Goal: Information Seeking & Learning: Learn about a topic

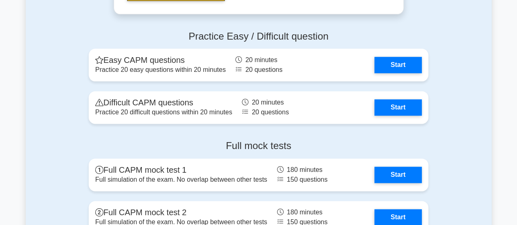
scroll to position [2040, 0]
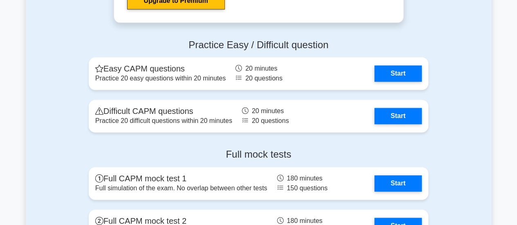
click at [395, 76] on link "Start" at bounding box center [398, 73] width 47 height 16
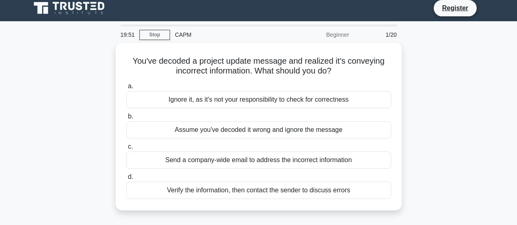
scroll to position [2, 0]
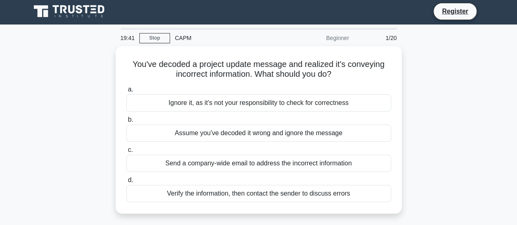
click at [337, 162] on div "Send a company-wide email to address the incorrect information" at bounding box center [258, 163] width 265 height 17
click at [126, 153] on input "c. Send a company-wide email to address the incorrect information" at bounding box center [126, 150] width 0 height 5
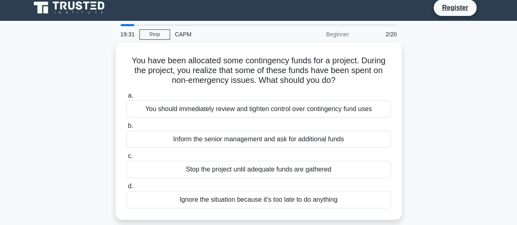
scroll to position [7, 0]
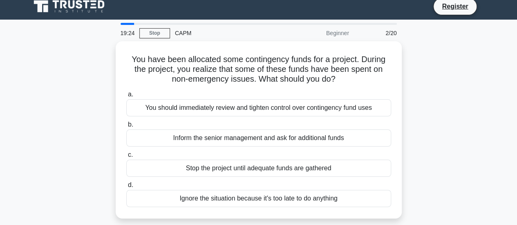
click at [374, 103] on div "You should immediately review and tighten control over contingency fund uses" at bounding box center [258, 107] width 265 height 17
click at [126, 97] on input "a. You should immediately review and tighten control over contingency fund uses" at bounding box center [126, 94] width 0 height 5
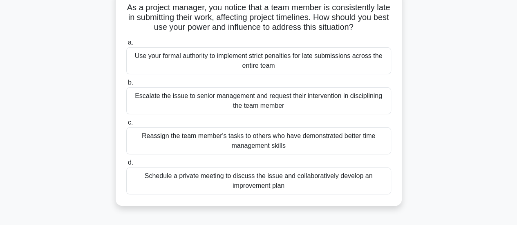
scroll to position [58, 0]
click at [367, 181] on div "Schedule a private meeting to discuss the issue and collaboratively develop an …" at bounding box center [258, 181] width 265 height 27
click at [126, 166] on input "d. Schedule a private meeting to discuss the issue and collaboratively develop …" at bounding box center [126, 163] width 0 height 5
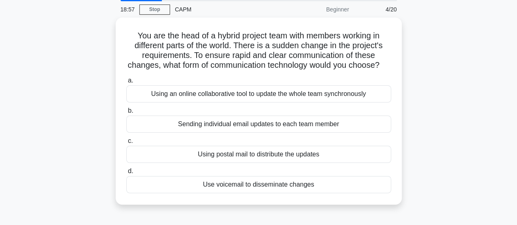
scroll to position [31, 0]
click at [375, 99] on div "Using an online collaborative tool to update the whole team synchronously" at bounding box center [258, 93] width 265 height 17
click at [126, 83] on input "a. Using an online collaborative tool to update the whole team synchronously" at bounding box center [126, 80] width 0 height 5
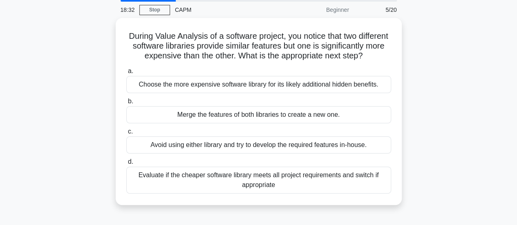
scroll to position [31, 0]
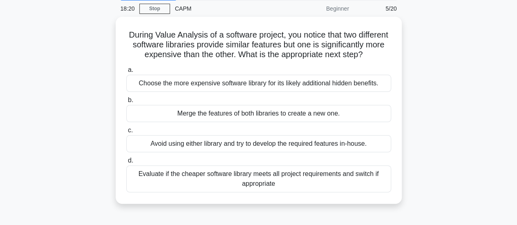
click at [374, 177] on div "Evaluate if the cheaper software library meets all project requirements and swi…" at bounding box center [258, 179] width 265 height 27
click at [126, 164] on input "d. Evaluate if the cheaper software library meets all project requirements and …" at bounding box center [126, 160] width 0 height 5
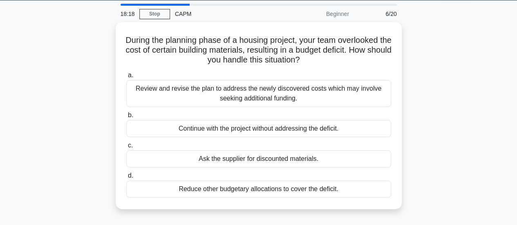
scroll to position [40, 0]
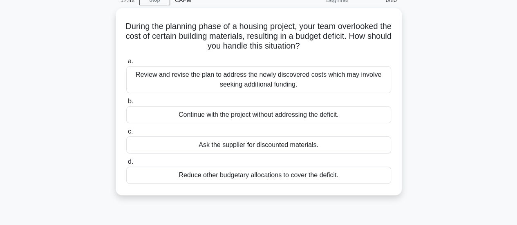
click at [369, 74] on div "Review and revise the plan to address the newly discovered costs which may invo…" at bounding box center [258, 79] width 265 height 27
click at [126, 64] on input "a. Review and revise the plan to address the newly discovered costs which may i…" at bounding box center [126, 61] width 0 height 5
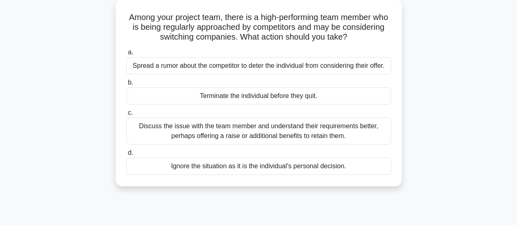
scroll to position [49, 0]
click at [365, 135] on div "Discuss the issue with the team member and understand their requirements better…" at bounding box center [258, 130] width 265 height 27
click at [126, 115] on input "c. Discuss the issue with the team member and understand their requirements bet…" at bounding box center [126, 112] width 0 height 5
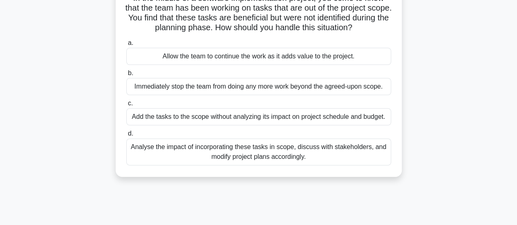
scroll to position [68, 0]
click at [345, 160] on div "Analyse the impact of incorporating these tasks in scope, discuss with stakehol…" at bounding box center [258, 151] width 265 height 27
click at [126, 136] on input "d. Analyse the impact of incorporating these tasks in scope, discuss with stake…" at bounding box center [126, 133] width 0 height 5
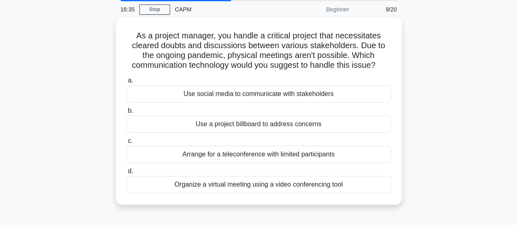
scroll to position [31, 0]
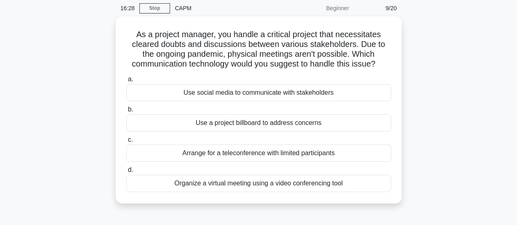
click at [361, 177] on div "Organize a virtual meeting using a video conferencing tool" at bounding box center [258, 183] width 265 height 17
click at [126, 173] on input "d. Organize a virtual meeting using a video conferencing tool" at bounding box center [126, 170] width 0 height 5
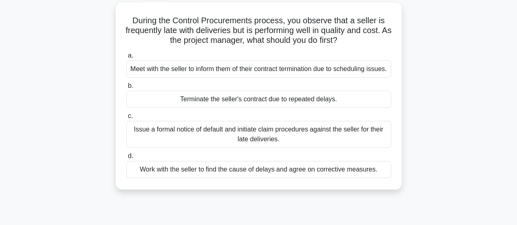
scroll to position [46, 0]
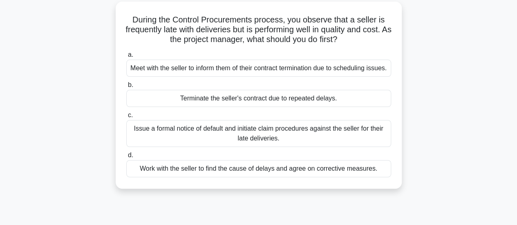
click at [379, 171] on div "Work with the seller to find the cause of delays and agree on corrective measur…" at bounding box center [258, 168] width 265 height 17
click at [126, 158] on input "d. Work with the seller to find the cause of delays and agree on corrective mea…" at bounding box center [126, 155] width 0 height 5
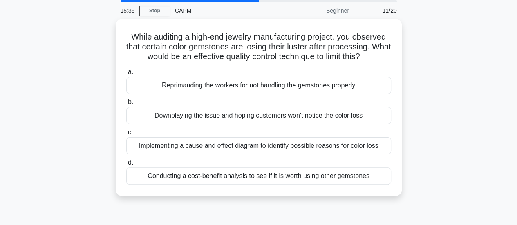
scroll to position [29, 0]
click at [382, 167] on div "Conducting a cost-benefit analysis to see if it is worth using other gemstones" at bounding box center [258, 175] width 265 height 17
click at [126, 165] on input "d. Conducting a cost-benefit analysis to see if it is worth using other gemston…" at bounding box center [126, 162] width 0 height 5
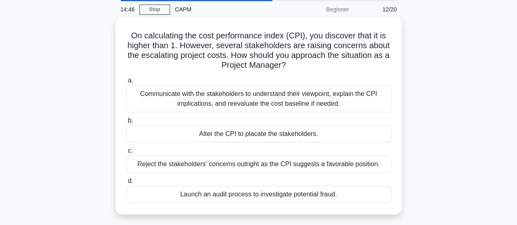
scroll to position [31, 0]
click at [371, 102] on div "Communicate with the stakeholders to understand their viewpoint, explain the CP…" at bounding box center [258, 98] width 265 height 27
click at [126, 83] on input "a. Communicate with the stakeholders to understand their viewpoint, explain the…" at bounding box center [126, 80] width 0 height 5
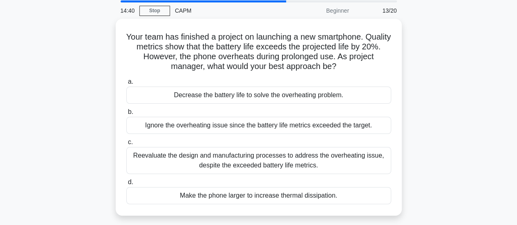
scroll to position [29, 0]
click at [364, 155] on div "Reevaluate the design and manufacturing processes to address the overheating is…" at bounding box center [258, 160] width 265 height 27
click at [126, 145] on input "c. Reevaluate the design and manufacturing processes to address the overheating…" at bounding box center [126, 141] width 0 height 5
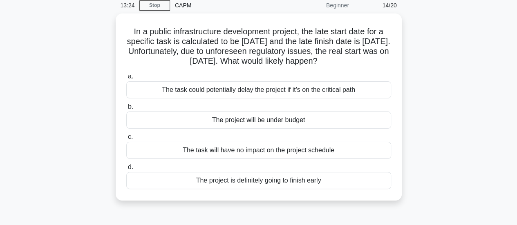
scroll to position [34, 0]
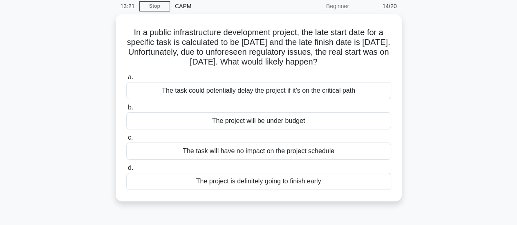
click at [360, 88] on div "The task could potentially delay the project if it's on the critical path" at bounding box center [258, 90] width 265 height 17
click at [126, 80] on input "a. The task could potentially delay the project if it's on the critical path" at bounding box center [126, 77] width 0 height 5
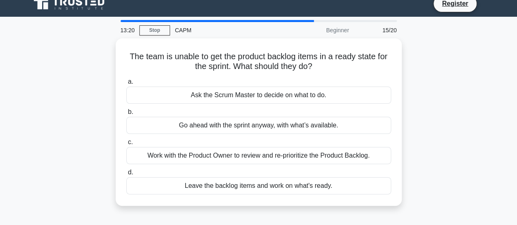
scroll to position [0, 0]
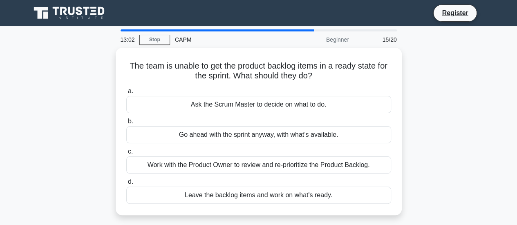
click at [366, 157] on div "Work with the Product Owner to review and re-prioritize the Product Backlog." at bounding box center [258, 165] width 265 height 17
click at [126, 155] on input "c. Work with the Product Owner to review and re-prioritize the Product Backlog." at bounding box center [126, 151] width 0 height 5
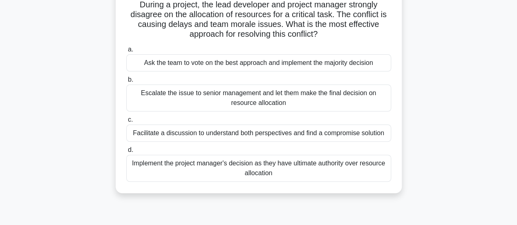
scroll to position [57, 0]
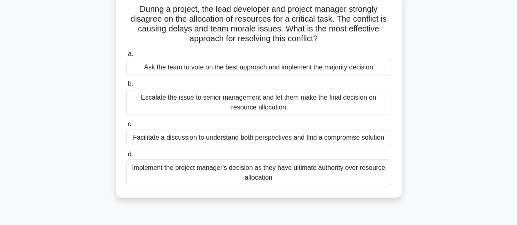
click at [362, 139] on div "Facilitate a discussion to understand both perspectives and find a compromise s…" at bounding box center [258, 137] width 265 height 17
click at [126, 127] on input "c. Facilitate a discussion to understand both perspectives and find a compromis…" at bounding box center [126, 124] width 0 height 5
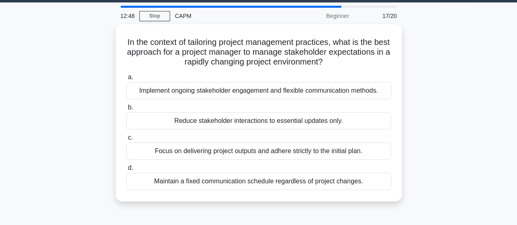
scroll to position [19, 0]
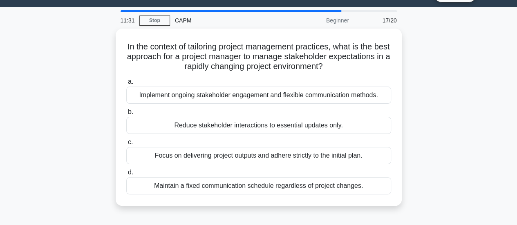
click at [365, 90] on div "Implement ongoing stakeholder engagement and flexible communication methods." at bounding box center [258, 95] width 265 height 17
click at [126, 85] on input "a. Implement ongoing stakeholder engagement and flexible communication methods." at bounding box center [126, 81] width 0 height 5
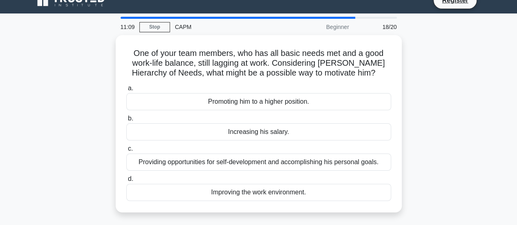
scroll to position [13, 0]
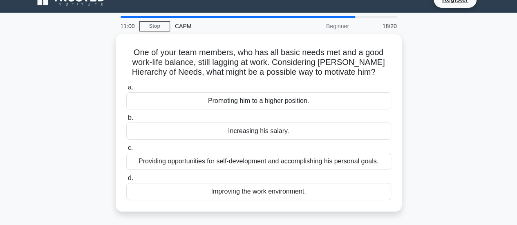
click at [375, 190] on div "Improving the work environment." at bounding box center [258, 191] width 265 height 17
click at [126, 181] on input "d. Improving the work environment." at bounding box center [126, 178] width 0 height 5
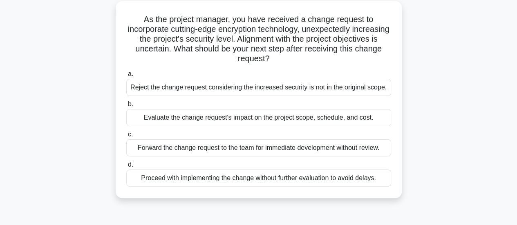
scroll to position [47, 0]
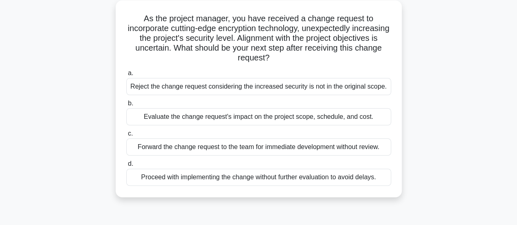
click at [381, 113] on div "Evaluate the change request's impact on the project scope, schedule, and cost." at bounding box center [258, 116] width 265 height 17
click at [126, 106] on input "b. Evaluate the change request's impact on the project scope, schedule, and cos…" at bounding box center [126, 103] width 0 height 5
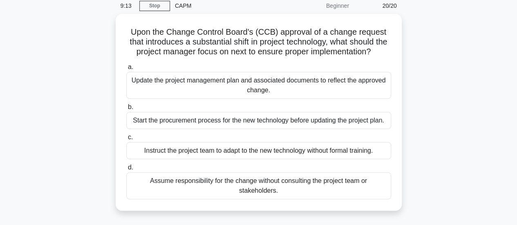
scroll to position [47, 0]
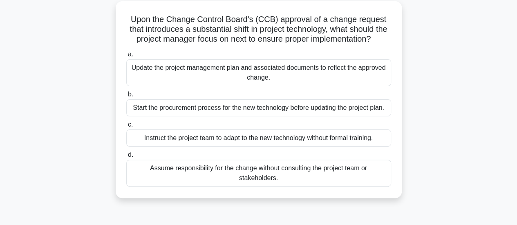
click at [371, 82] on div "Update the project management plan and associated documents to reflect the appr…" at bounding box center [258, 72] width 265 height 27
click at [126, 57] on input "a. Update the project management plan and associated documents to reflect the a…" at bounding box center [126, 54] width 0 height 5
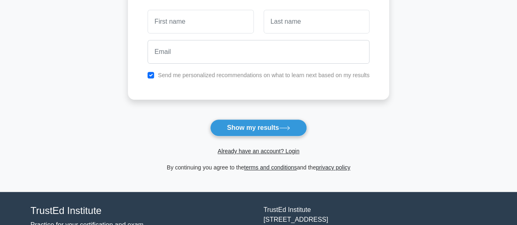
scroll to position [127, 0]
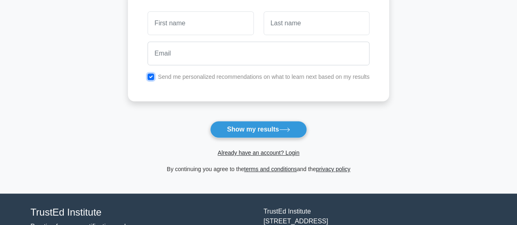
click at [153, 75] on input "checkbox" at bounding box center [151, 77] width 7 height 7
checkbox input "false"
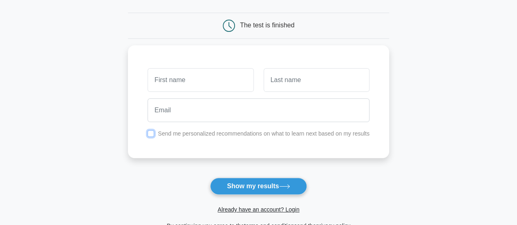
scroll to position [70, 0]
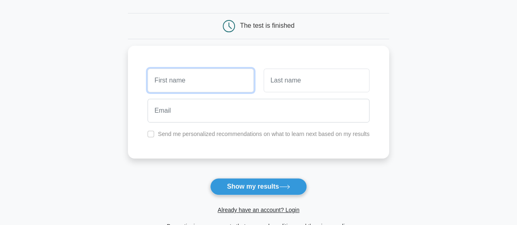
click at [187, 81] on input "text" at bounding box center [201, 81] width 106 height 24
type input "D"
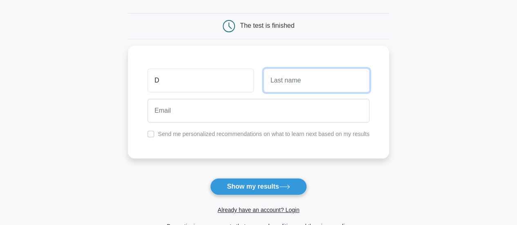
click at [293, 80] on input "text" at bounding box center [317, 81] width 106 height 24
type input "A"
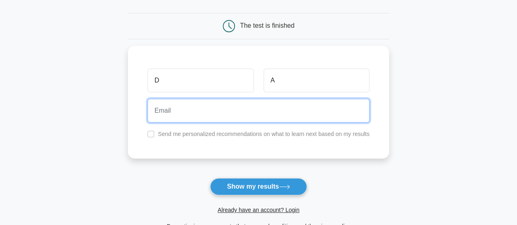
click at [262, 111] on input "email" at bounding box center [259, 111] width 222 height 24
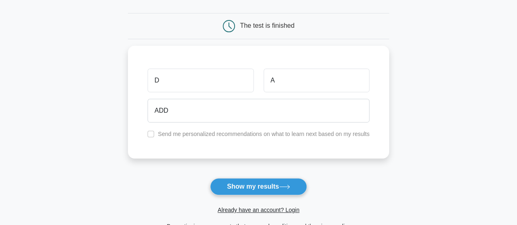
drag, startPoint x: 263, startPoint y: 177, endPoint x: 263, endPoint y: 187, distance: 10.2
click at [263, 187] on form "Wait, there is more! Continue to see your result The test is finished D A ADD" at bounding box center [258, 103] width 261 height 255
click at [263, 187] on button "Show my results" at bounding box center [258, 186] width 97 height 17
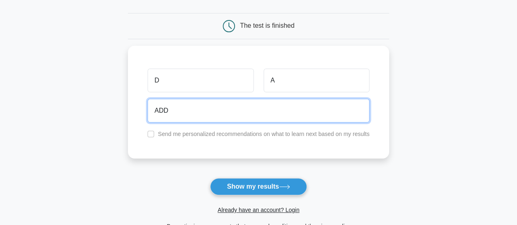
click at [199, 102] on input "ADD" at bounding box center [259, 111] width 222 height 24
type input "A"
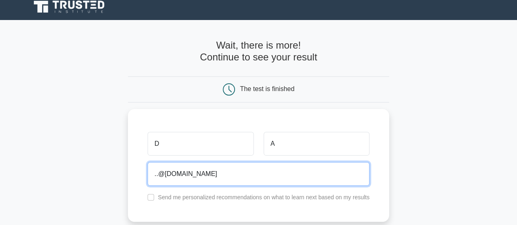
scroll to position [5, 0]
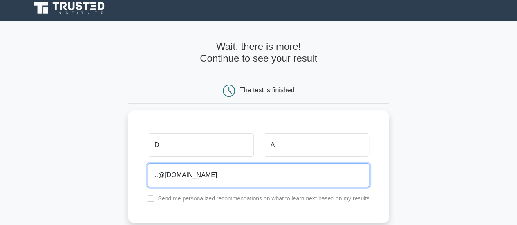
click at [159, 173] on input "..@gmail.com" at bounding box center [259, 176] width 222 height 24
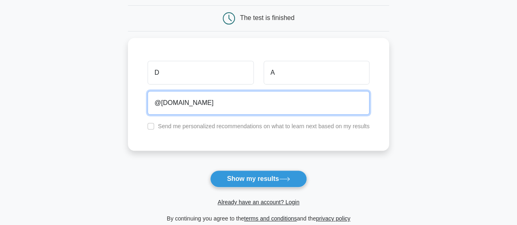
scroll to position [79, 0]
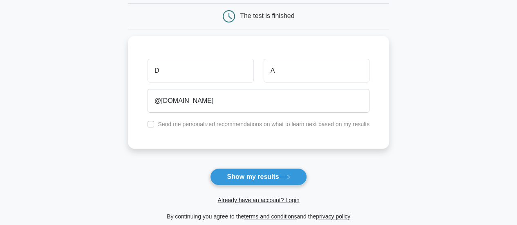
click at [236, 173] on button "Show my results" at bounding box center [258, 176] width 97 height 17
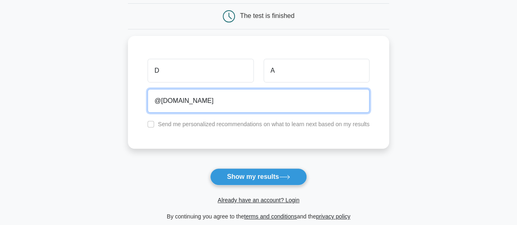
click at [156, 103] on input "@gmail.com" at bounding box center [259, 101] width 222 height 24
type input ".*@gmail.com"
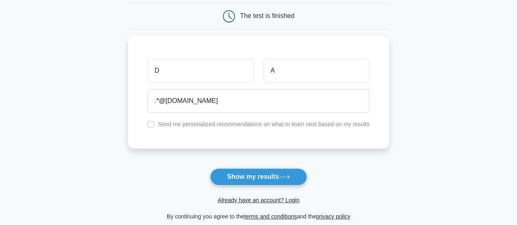
click at [244, 168] on button "Show my results" at bounding box center [258, 176] width 97 height 17
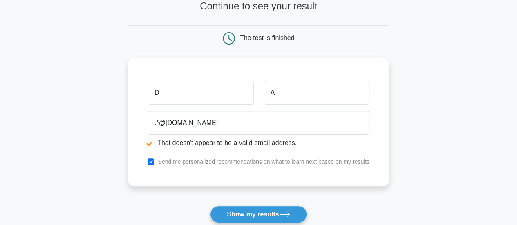
scroll to position [89, 0]
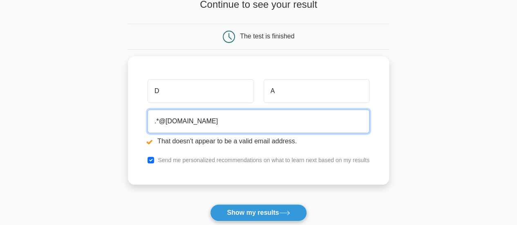
drag, startPoint x: 158, startPoint y: 120, endPoint x: 144, endPoint y: 121, distance: 14.8
click at [144, 121] on div ".*@[DOMAIN_NAME] That doesn't appear to be a valid email address." at bounding box center [259, 129] width 232 height 46
type input "[EMAIL_ADDRESS][DOMAIN_NAME]"
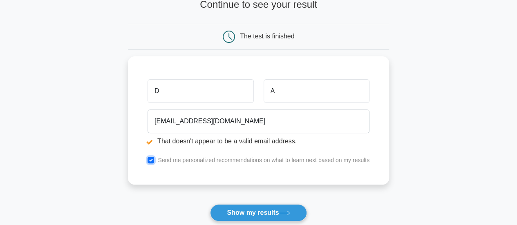
click at [151, 157] on input "checkbox" at bounding box center [151, 160] width 7 height 7
checkbox input "false"
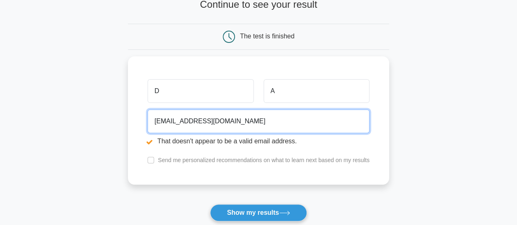
click at [161, 121] on input "da@gmail.com" at bounding box center [259, 122] width 222 height 24
type input "dana1adel97@gmail.com"
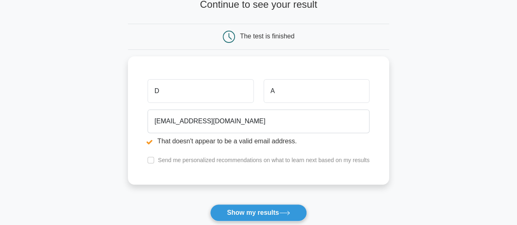
click at [287, 194] on form "Wait, there is more! Continue to see your result The test is finished D A" at bounding box center [258, 122] width 261 height 271
click at [296, 217] on button "Show my results" at bounding box center [258, 212] width 97 height 17
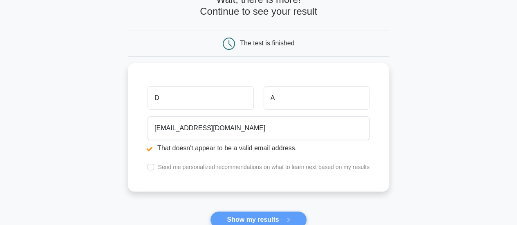
scroll to position [83, 0]
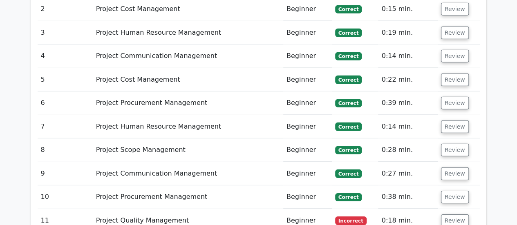
scroll to position [1181, 0]
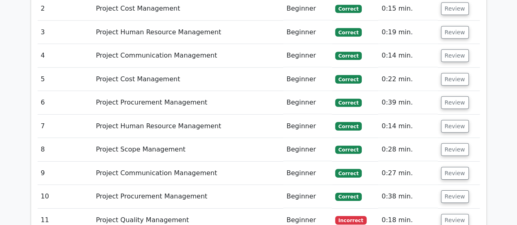
click at [456, 214] on button "Review" at bounding box center [455, 220] width 28 height 13
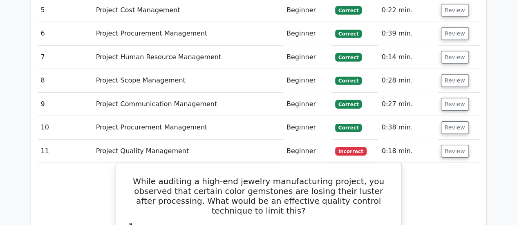
scroll to position [1245, 0]
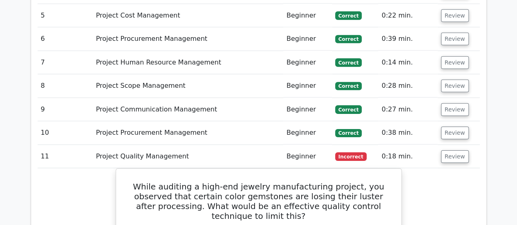
click at [455, 151] on button "Review" at bounding box center [455, 157] width 28 height 13
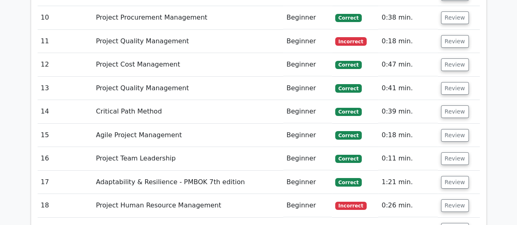
scroll to position [1360, 0]
click at [457, 199] on button "Review" at bounding box center [455, 205] width 28 height 13
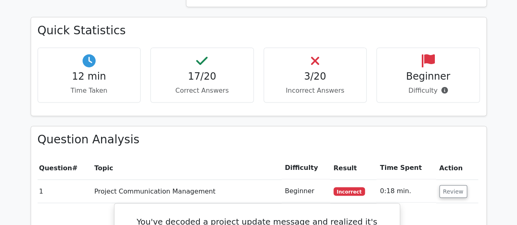
scroll to position [625, 0]
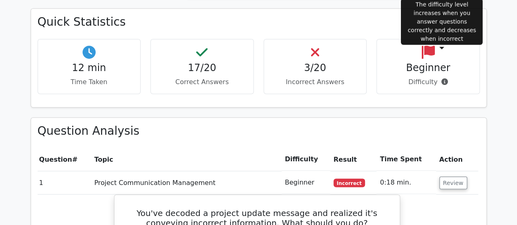
click at [439, 78] on span at bounding box center [443, 82] width 10 height 8
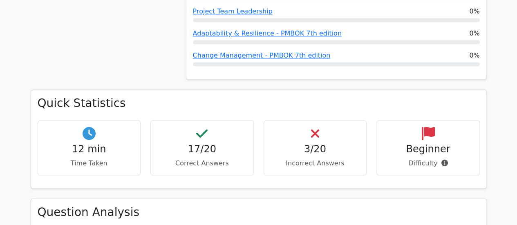
scroll to position [545, 0]
